Goal: Information Seeking & Learning: Learn about a topic

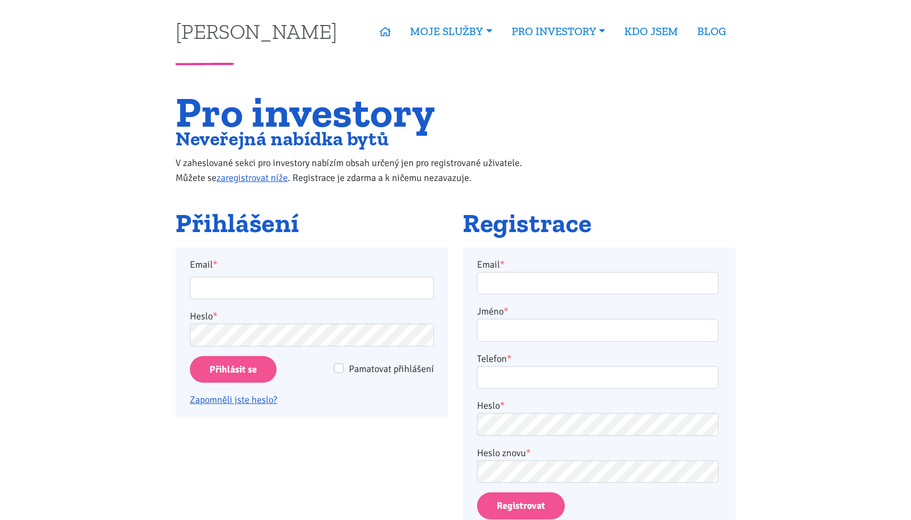
click at [338, 370] on input "Pamatovat přihlášení" at bounding box center [339, 368] width 10 height 10
checkbox input "true"
click at [302, 273] on div "Email *" at bounding box center [312, 278] width 259 height 43
click at [302, 285] on input "Email *" at bounding box center [312, 288] width 244 height 23
type input "josef.fryc7@gmail.com"
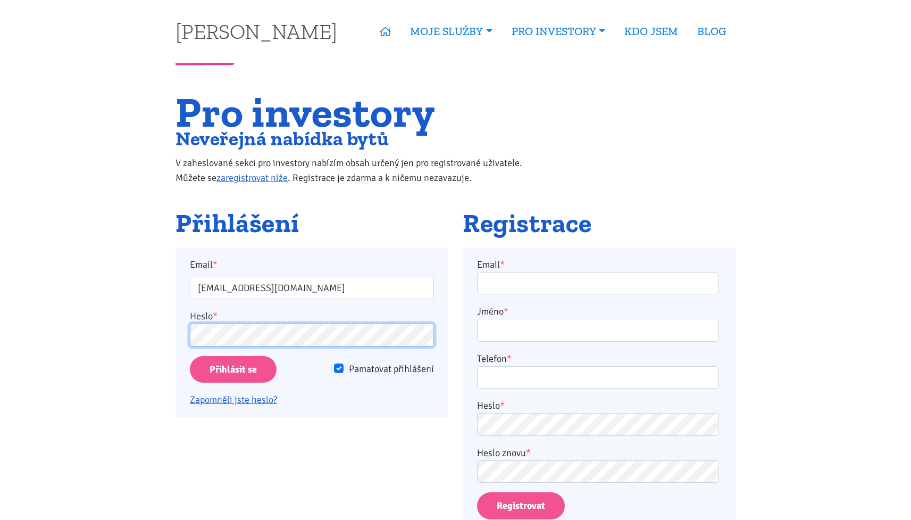
click at [233, 369] on input "Přihlásit se" at bounding box center [233, 369] width 87 height 27
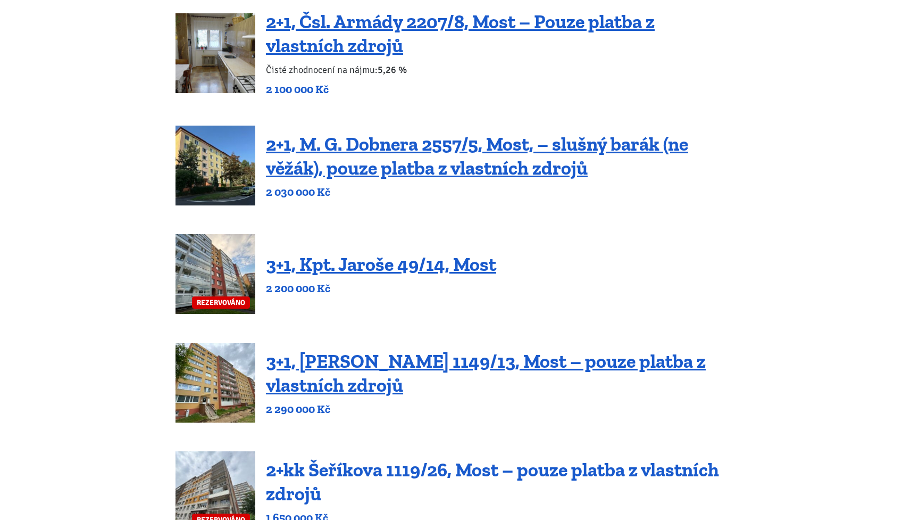
scroll to position [357, 0]
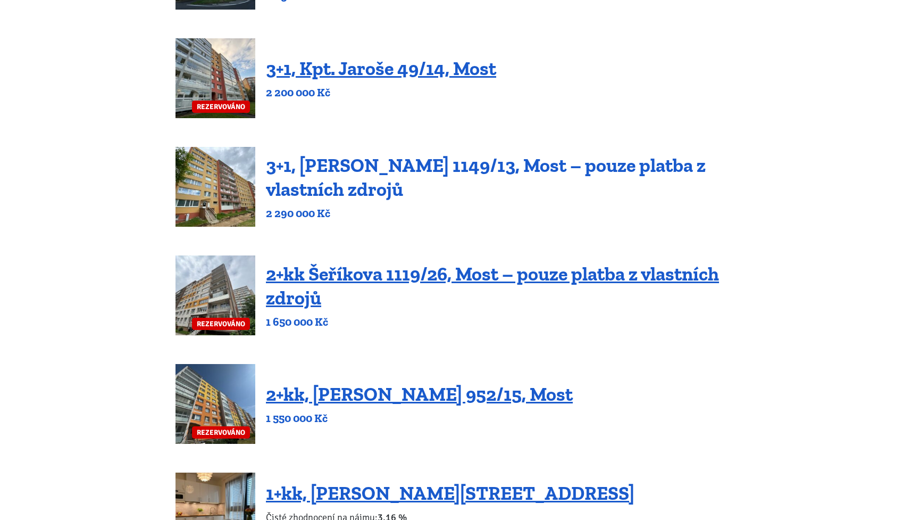
click at [529, 167] on link "3+1, [PERSON_NAME] 1149/13, Most – pouze platba z vlastních zdrojů" at bounding box center [486, 177] width 440 height 47
